Goal: Feedback & Contribution: Submit feedback/report problem

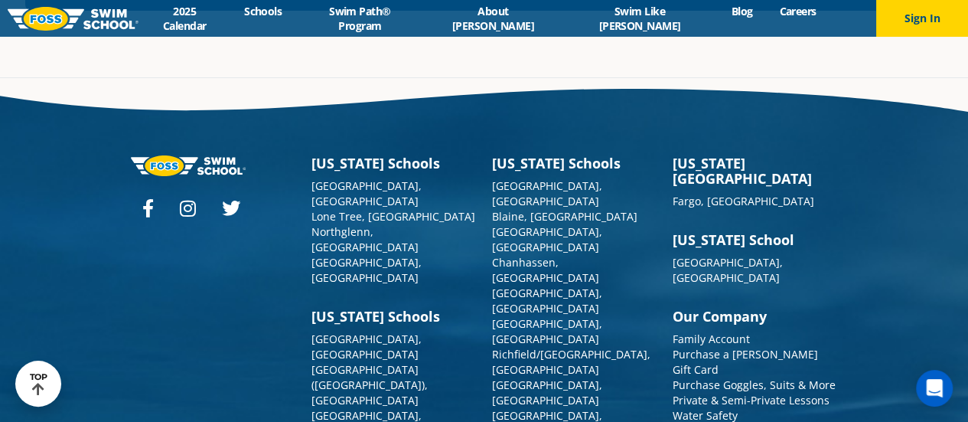
scroll to position [5535, 0]
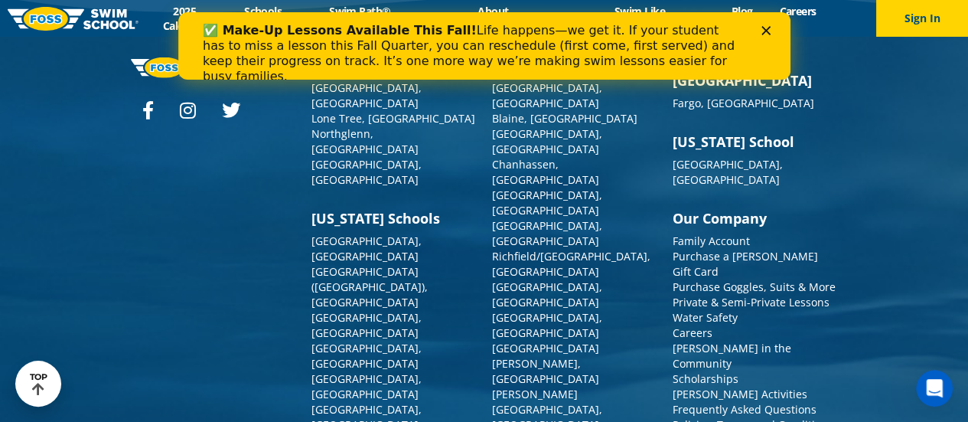
scroll to position [1761, 0]
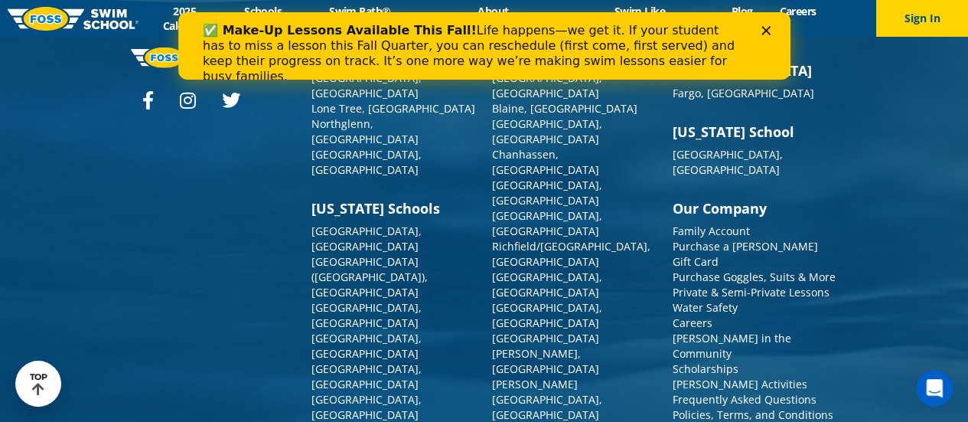
click at [764, 27] on icon "Close" at bounding box center [765, 30] width 9 height 9
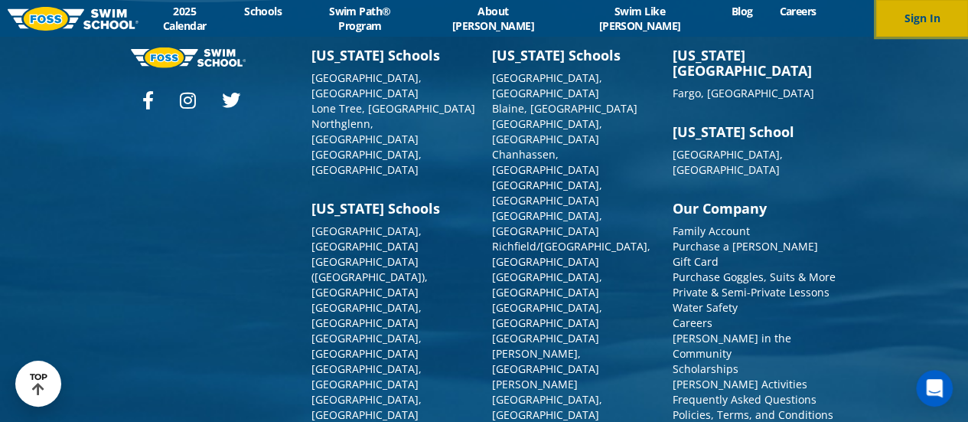
click at [932, 21] on button "Sign In" at bounding box center [922, 18] width 92 height 37
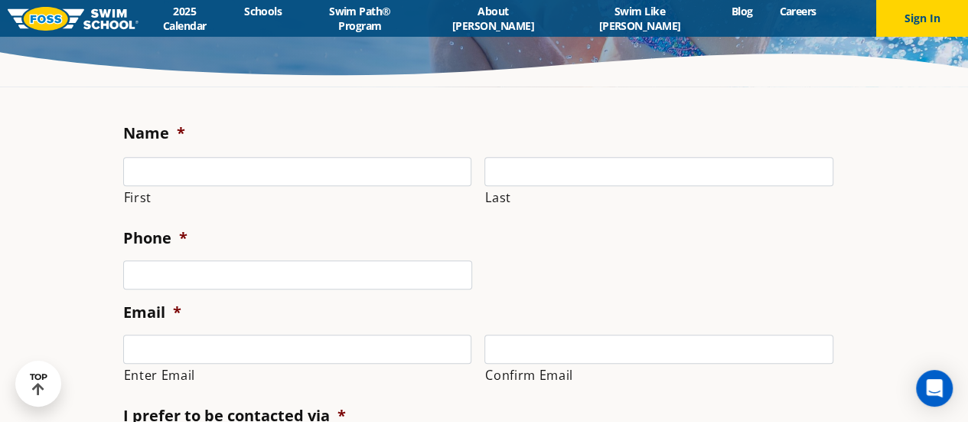
scroll to position [208, 0]
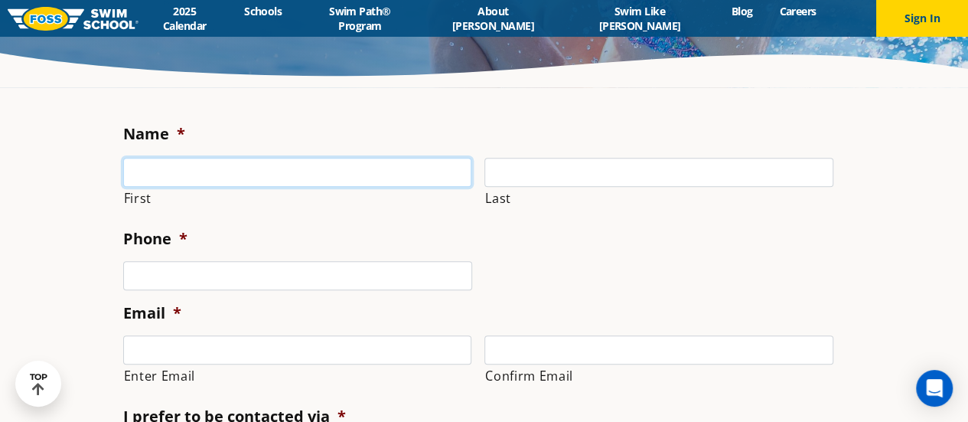
click at [253, 174] on input "First" at bounding box center [297, 172] width 349 height 29
type input "[PERSON_NAME]"
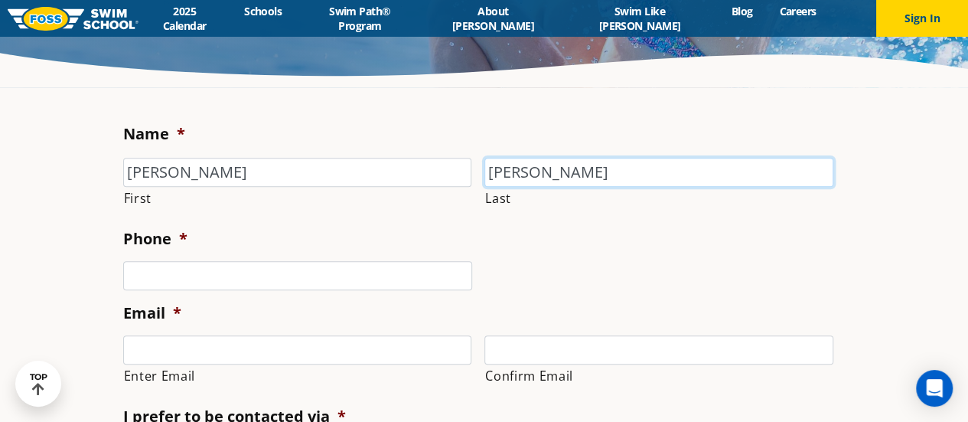
type input "[PERSON_NAME]"
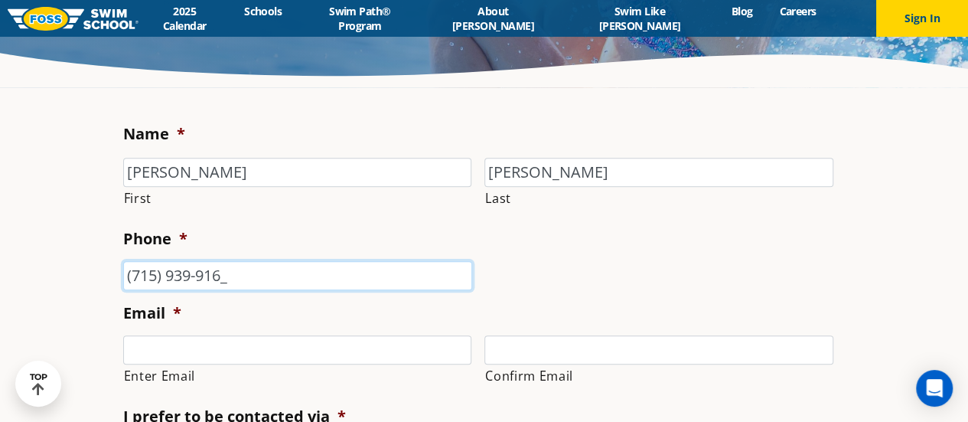
type input "[PHONE_NUMBER]"
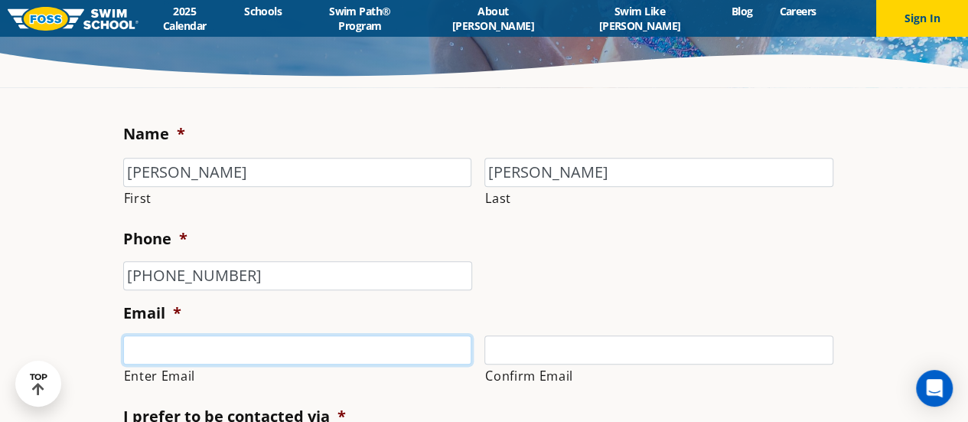
click at [201, 344] on input "Enter Email" at bounding box center [297, 349] width 349 height 29
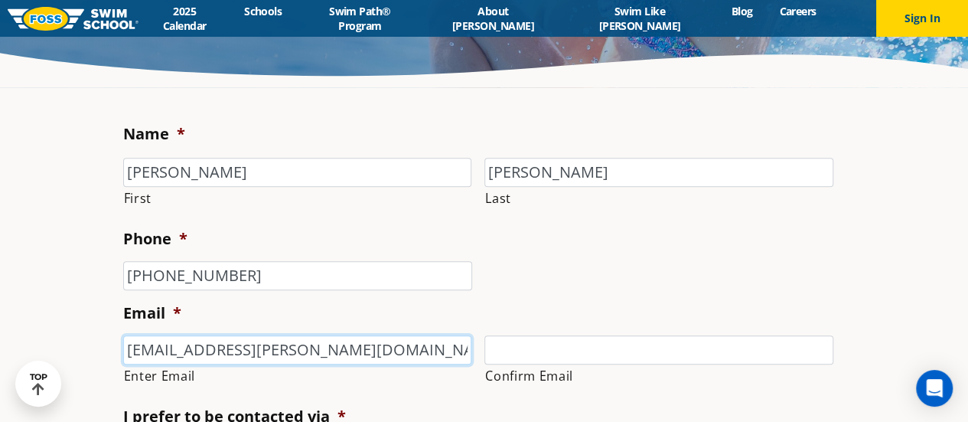
type input "[EMAIL_ADDRESS][PERSON_NAME][DOMAIN_NAME]"
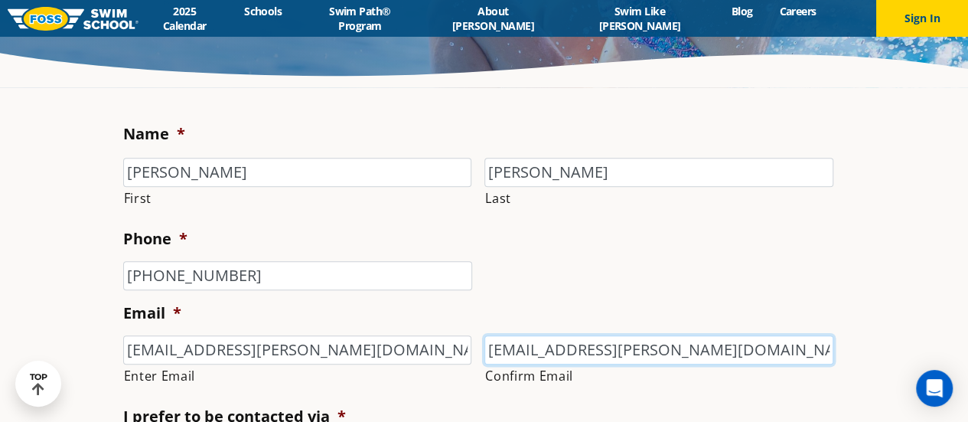
type input "[EMAIL_ADDRESS][PERSON_NAME][DOMAIN_NAME]"
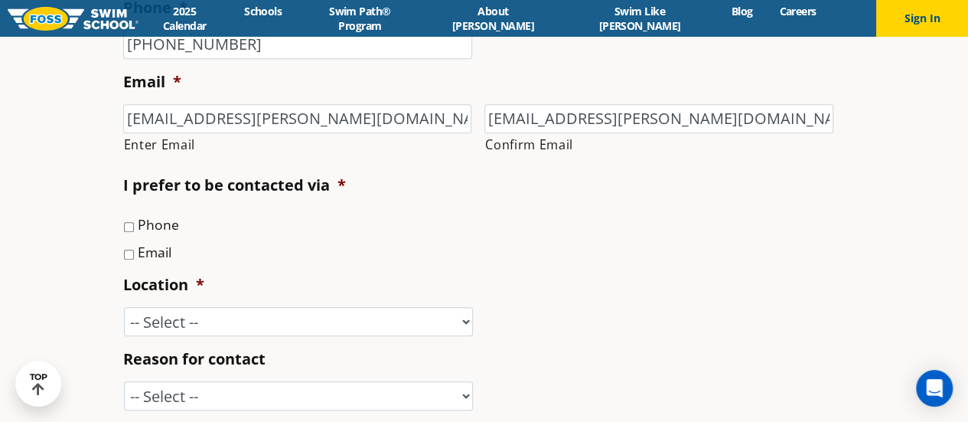
scroll to position [455, 0]
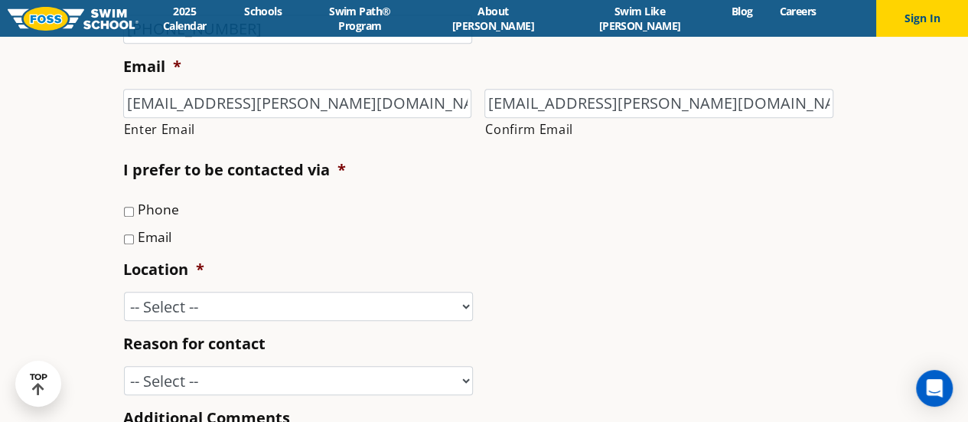
click at [127, 212] on input "Phone" at bounding box center [129, 212] width 10 height 10
checkbox input "true"
click at [181, 305] on select "-- Select -- [GEOGRAPHIC_DATA], [GEOGRAPHIC_DATA] [GEOGRAPHIC_DATA] [GEOGRAPHIC…" at bounding box center [298, 306] width 349 height 29
select select "WBY"
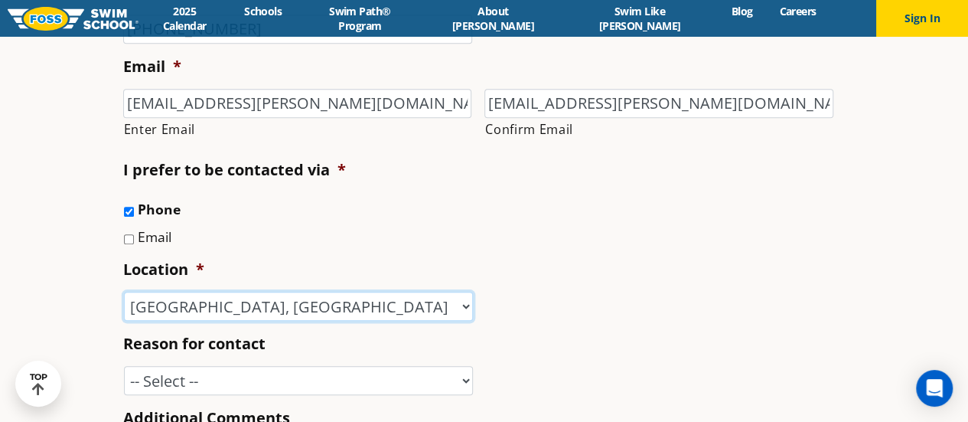
click at [124, 292] on select "-- Select -- [GEOGRAPHIC_DATA], [GEOGRAPHIC_DATA] [GEOGRAPHIC_DATA] [GEOGRAPHIC…" at bounding box center [298, 306] width 349 height 29
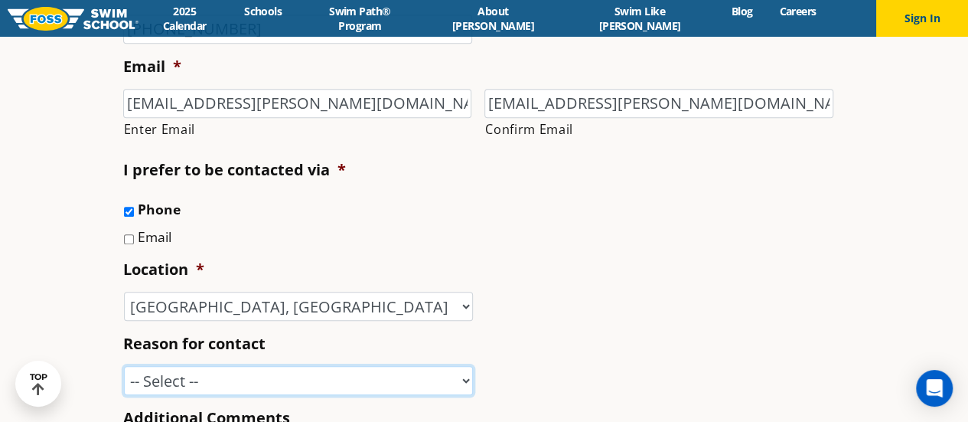
click at [230, 394] on select "-- Select -- Enrollment issue Program question What level is best for my child?…" at bounding box center [298, 380] width 349 height 29
select select "Enrollment issue"
click at [124, 366] on select "-- Select -- Enrollment issue Program question What level is best for my child?…" at bounding box center [298, 380] width 349 height 29
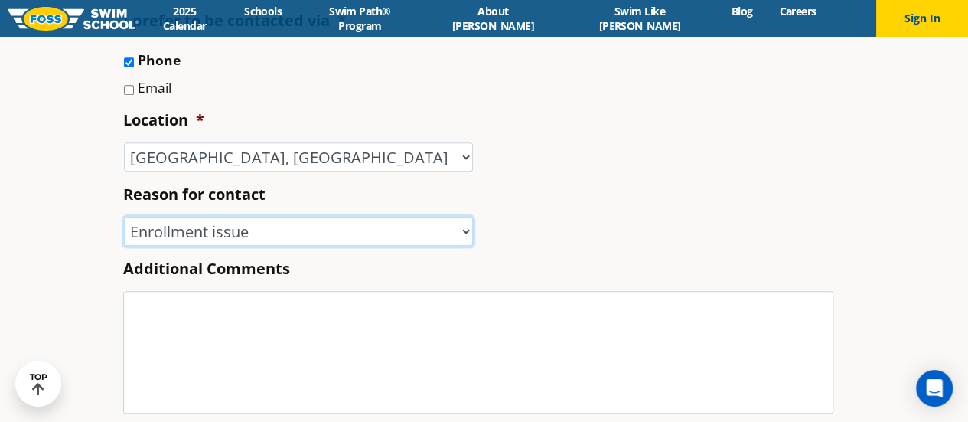
scroll to position [605, 0]
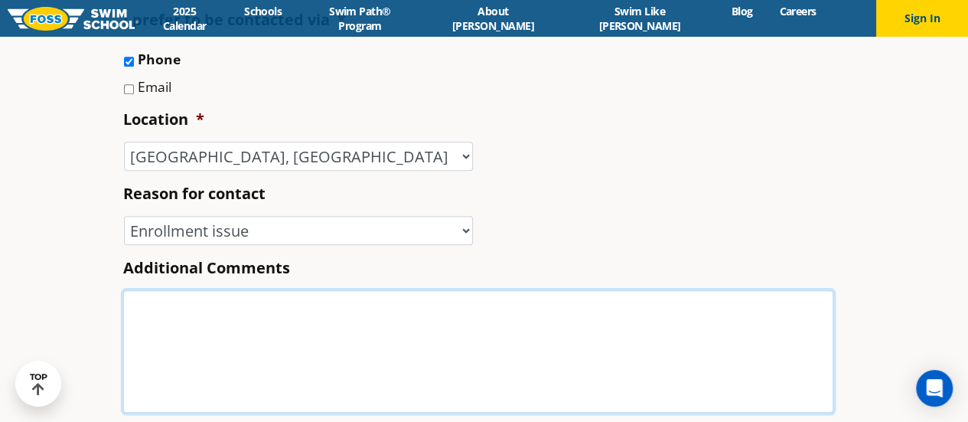
click at [300, 307] on textarea "Additional Comments" at bounding box center [478, 351] width 710 height 122
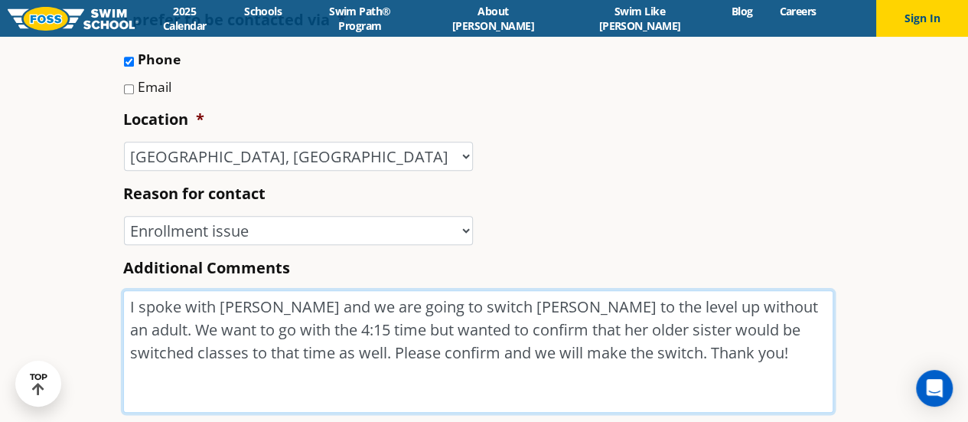
scroll to position [821, 0]
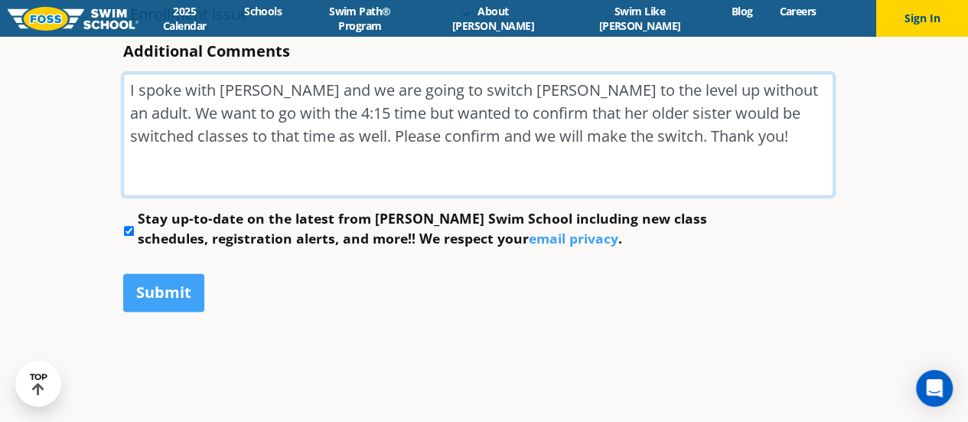
type textarea "I spoke with Lily and we are going to switch Mia to the level up without an adu…"
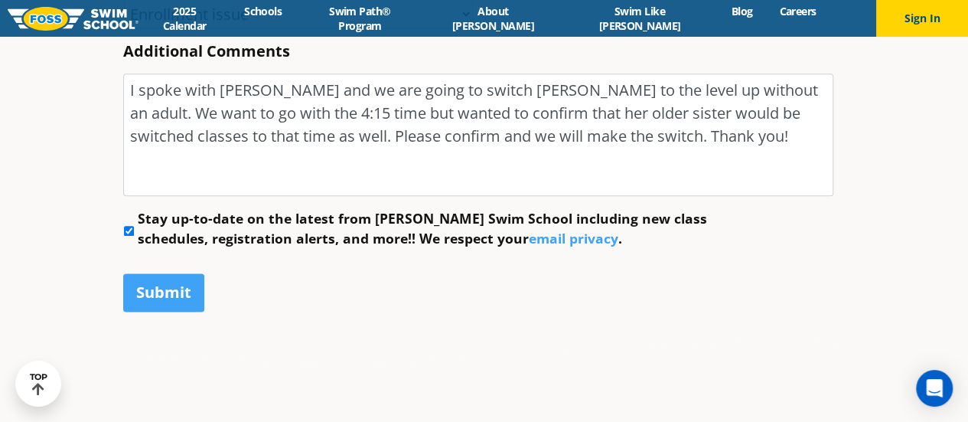
click at [127, 230] on input "Stay up-to-date on the latest from Foss Swim School including new class schedul…" at bounding box center [129, 231] width 10 height 10
checkbox input "false"
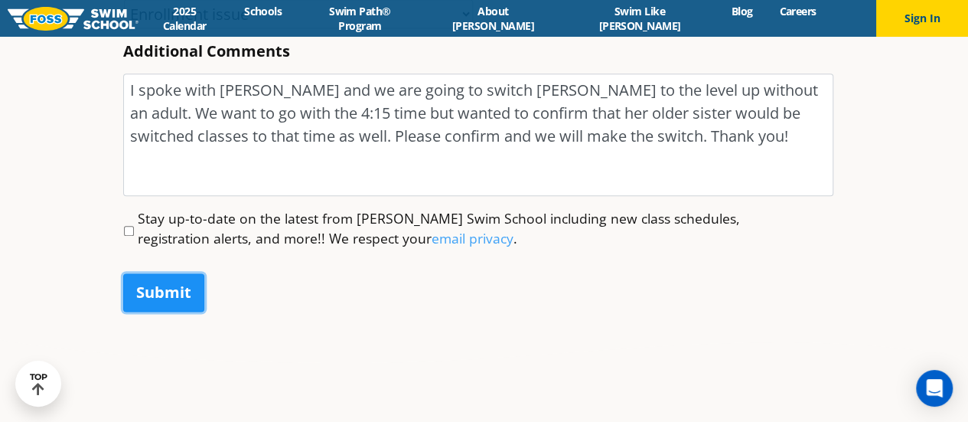
click at [145, 291] on input "Submit" at bounding box center [163, 292] width 81 height 38
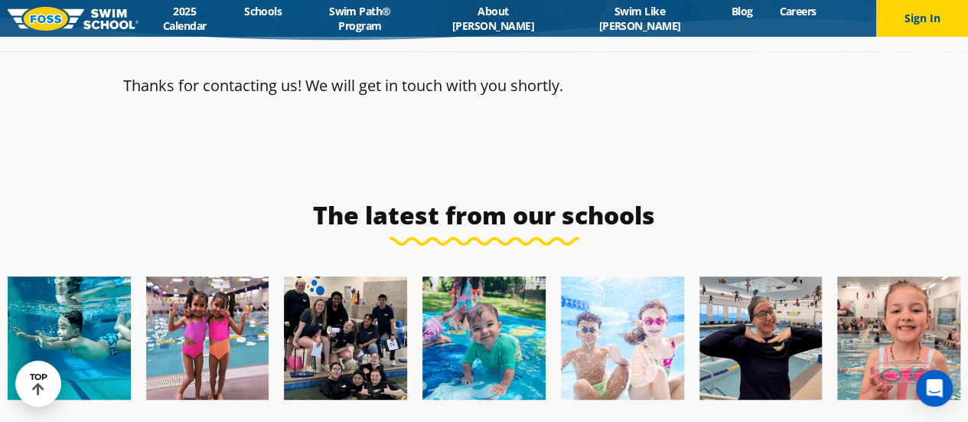
scroll to position [242, 0]
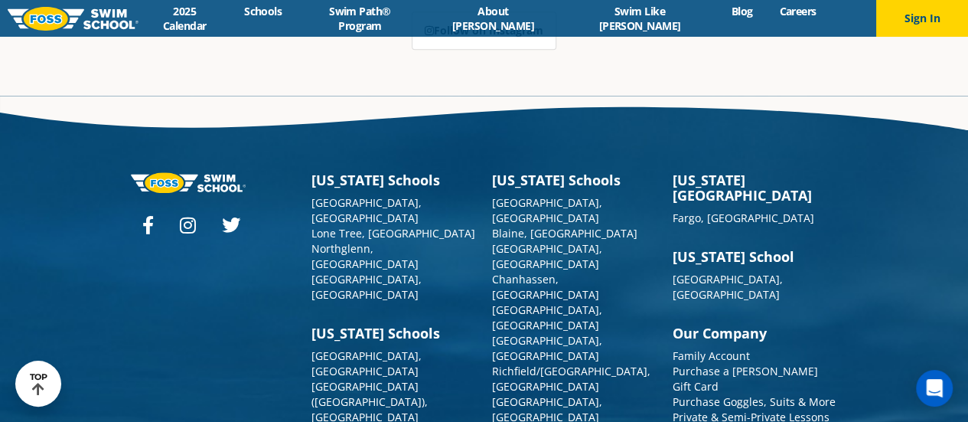
scroll to position [3813, 0]
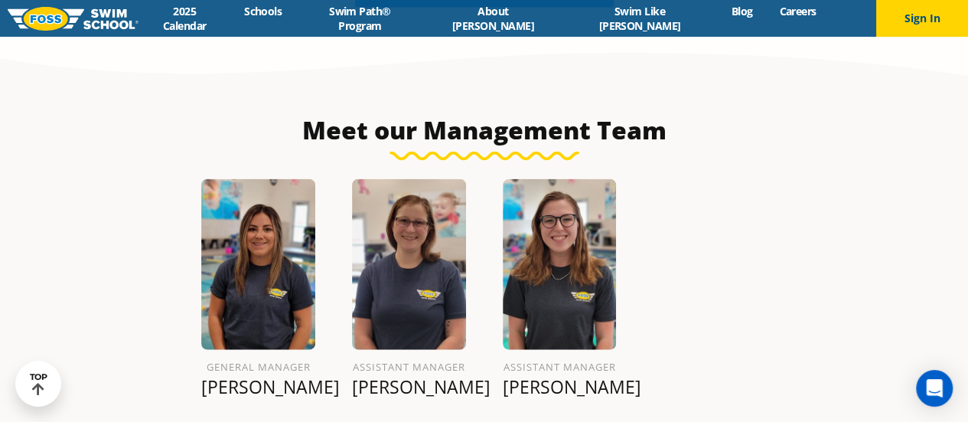
scroll to position [1621, 0]
